Goal: Find specific page/section: Find specific page/section

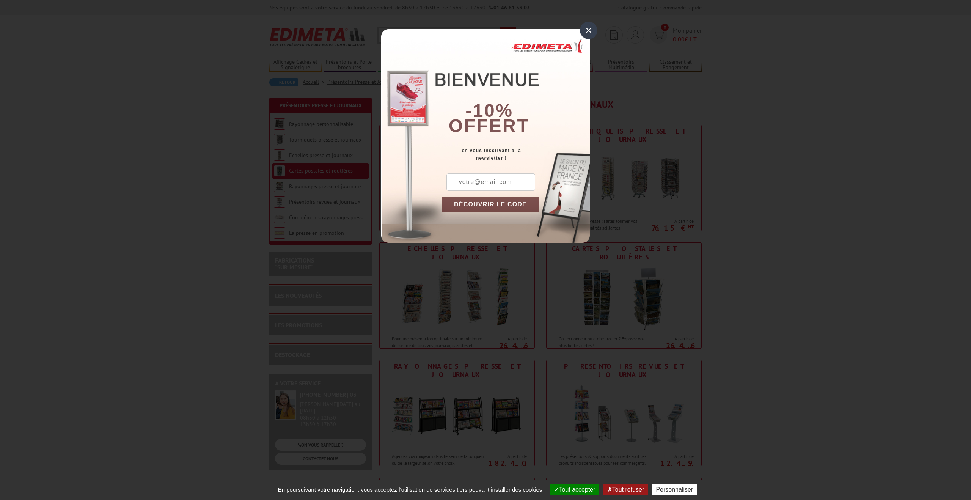
click at [585, 31] on div "×" at bounding box center [588, 30] width 17 height 17
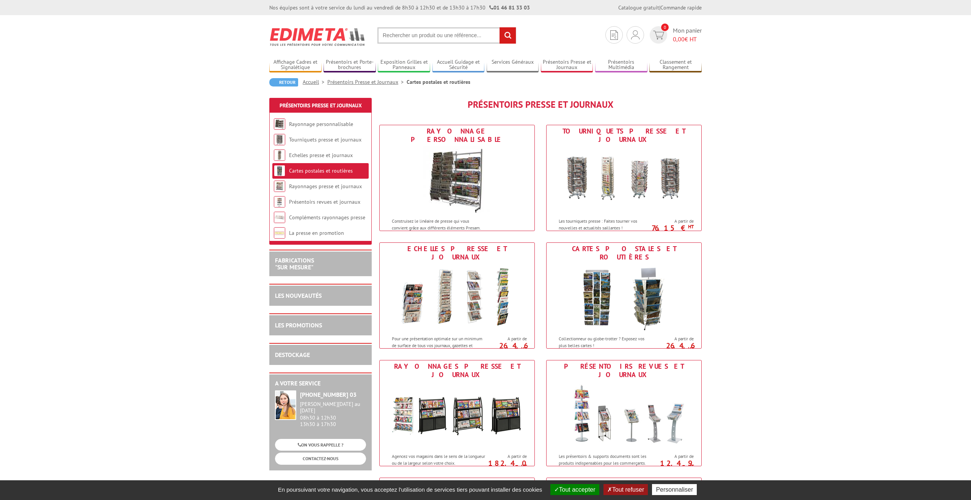
click at [449, 37] on input "text" at bounding box center [447, 35] width 139 height 16
type input "présentoir cartes"
click at [500, 27] on input "rechercher" at bounding box center [508, 35] width 16 height 16
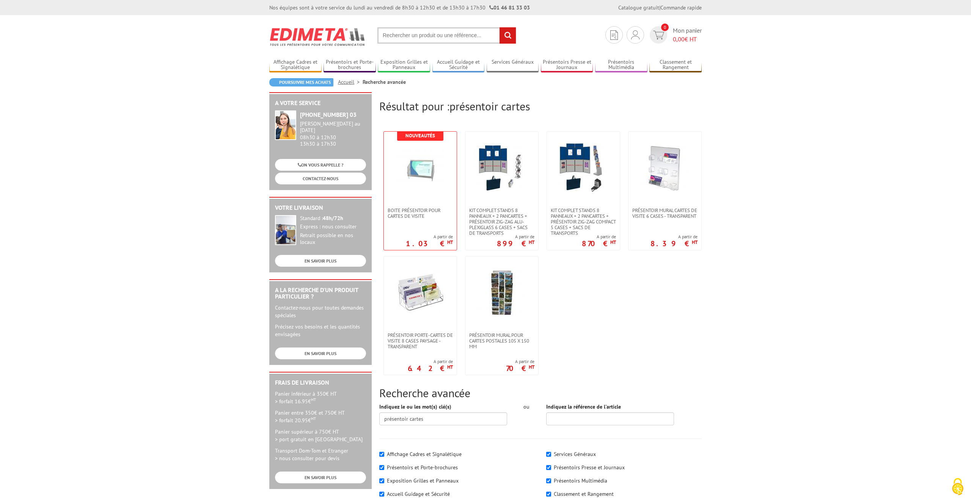
click at [429, 30] on input "text" at bounding box center [447, 35] width 139 height 16
click at [428, 35] on input "text" at bounding box center [447, 35] width 139 height 16
type input "présentoire cartes"
click at [500, 27] on input "rechercher" at bounding box center [508, 35] width 16 height 16
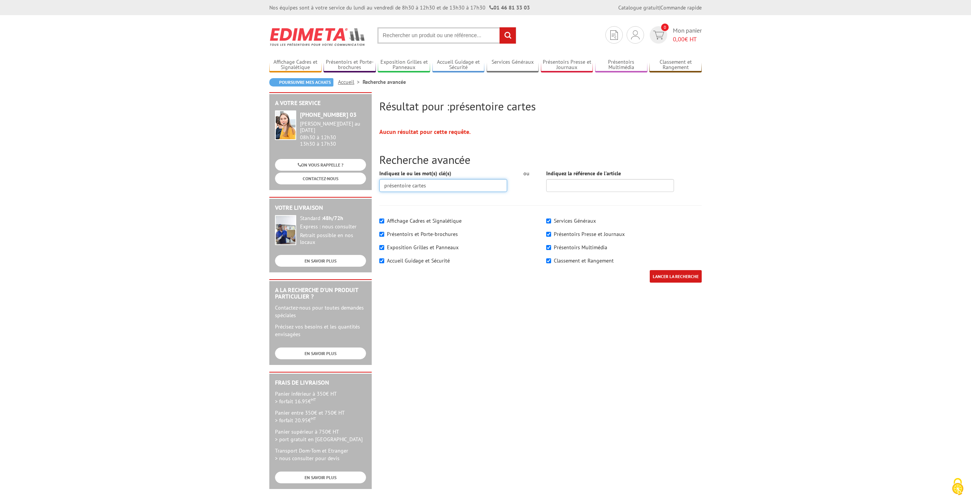
click at [422, 184] on input "présentoire cartes" at bounding box center [443, 185] width 128 height 13
type input "présentoi"
click at [458, 34] on input "text" at bounding box center [447, 35] width 139 height 16
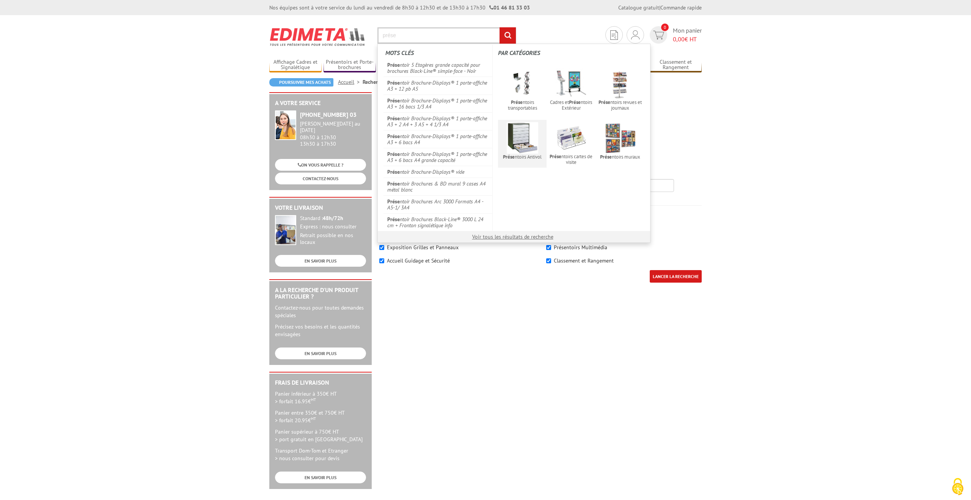
type input "prése"
click at [516, 141] on img at bounding box center [522, 137] width 31 height 31
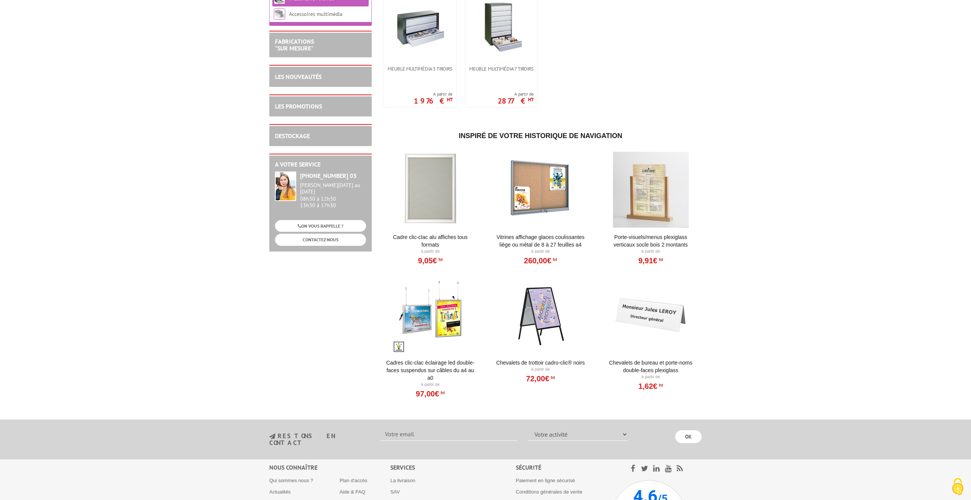
scroll to position [190, 0]
